Goal: Use online tool/utility

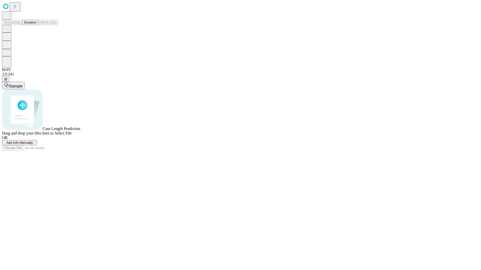
click at [37, 25] on button "Duration" at bounding box center [30, 22] width 17 height 5
click at [72, 135] on span "Select File" at bounding box center [63, 133] width 17 height 4
